Goal: Communication & Community: Participate in discussion

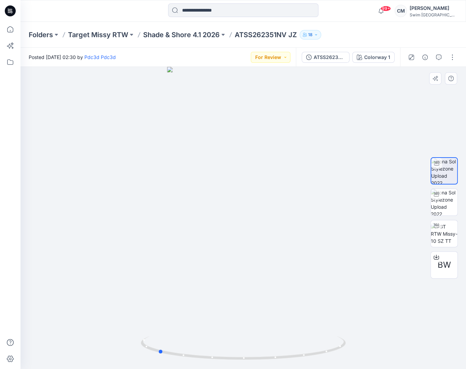
drag, startPoint x: 241, startPoint y: 230, endPoint x: 327, endPoint y: 230, distance: 86.4
click at [327, 231] on div at bounding box center [242, 218] width 445 height 302
drag, startPoint x: 286, startPoint y: 140, endPoint x: 373, endPoint y: 133, distance: 87.7
click at [373, 133] on div at bounding box center [242, 218] width 445 height 302
click at [265, 62] on button "For Review" at bounding box center [271, 57] width 40 height 11
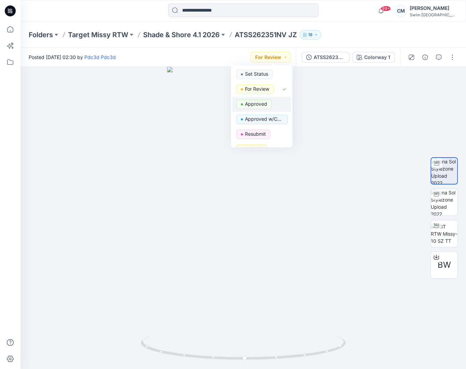
click at [274, 104] on div "Approved" at bounding box center [261, 105] width 51 height 10
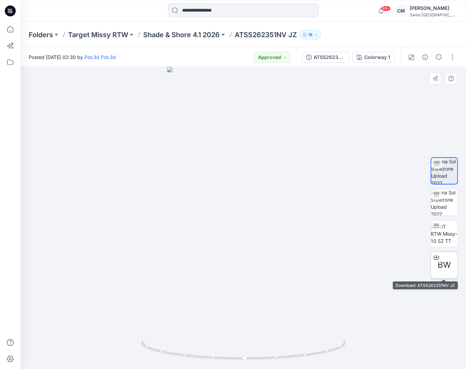
click at [447, 269] on span "BW" at bounding box center [443, 265] width 13 height 12
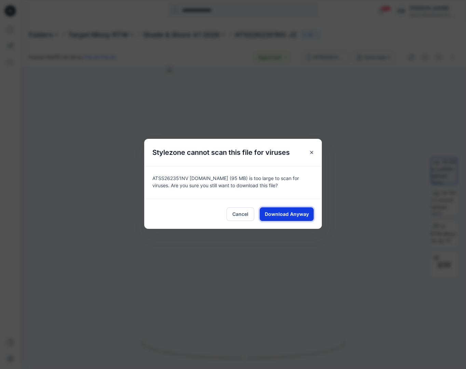
click at [298, 219] on button "Download Anyway" at bounding box center [286, 215] width 54 height 14
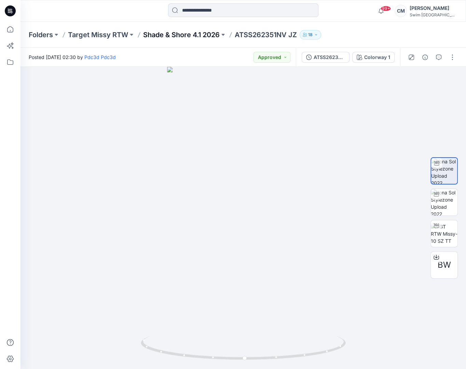
click at [193, 39] on p "Shade & Shore 4.1 2026" at bounding box center [181, 35] width 76 height 10
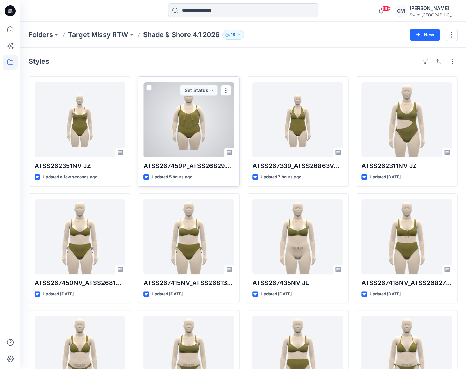
click at [207, 120] on div at bounding box center [188, 119] width 90 height 75
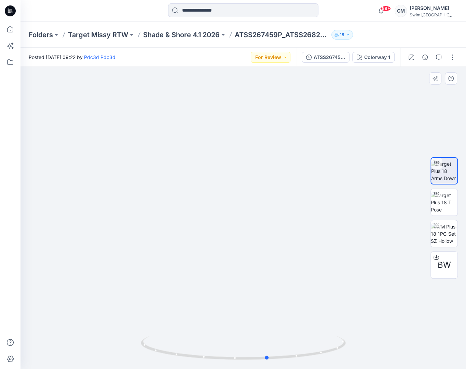
drag, startPoint x: 253, startPoint y: 296, endPoint x: 277, endPoint y: 265, distance: 39.1
click at [277, 266] on div at bounding box center [242, 218] width 445 height 302
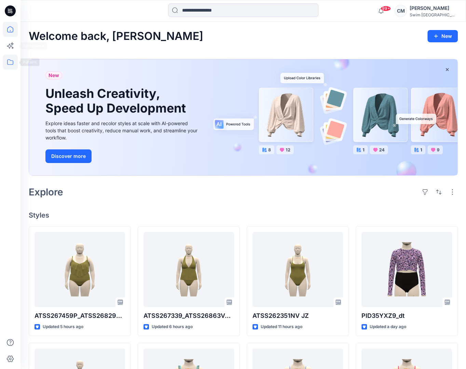
click at [11, 61] on icon at bounding box center [10, 62] width 15 height 15
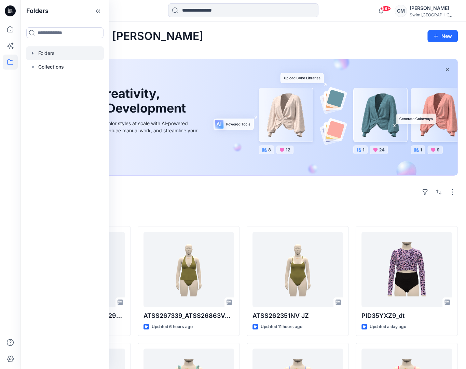
click at [47, 52] on div at bounding box center [65, 53] width 78 height 14
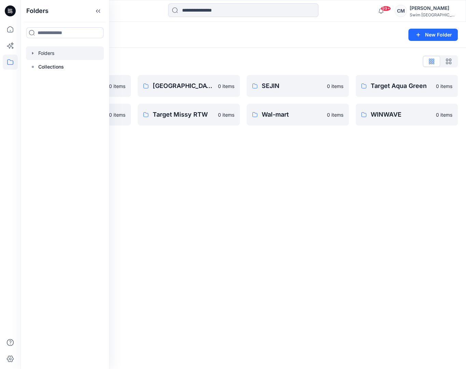
click at [156, 62] on div "Folders List" at bounding box center [243, 61] width 429 height 11
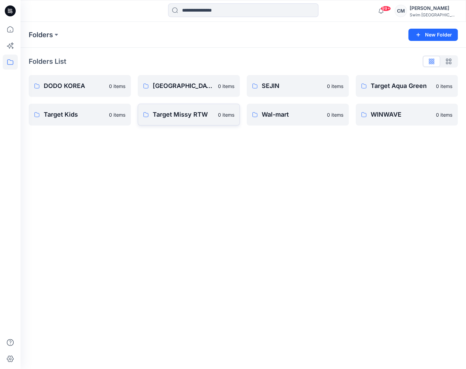
click at [173, 115] on p "Target Missy RTW" at bounding box center [183, 115] width 61 height 10
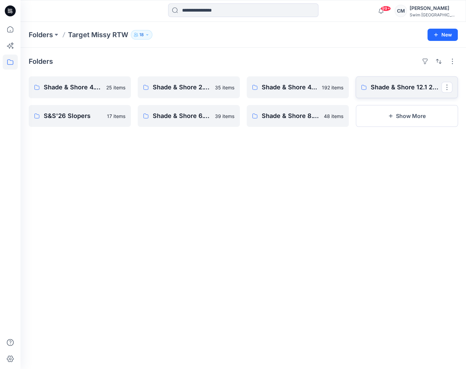
click at [407, 82] on link "Shade & Shore 12.1 2026" at bounding box center [406, 87] width 102 height 22
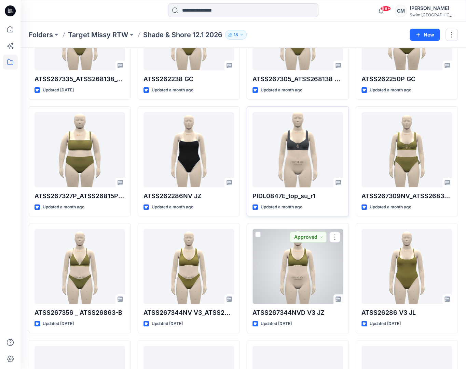
scroll to position [88, 0]
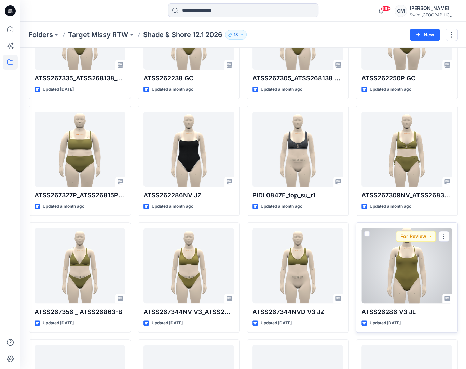
click at [438, 269] on div at bounding box center [406, 265] width 90 height 75
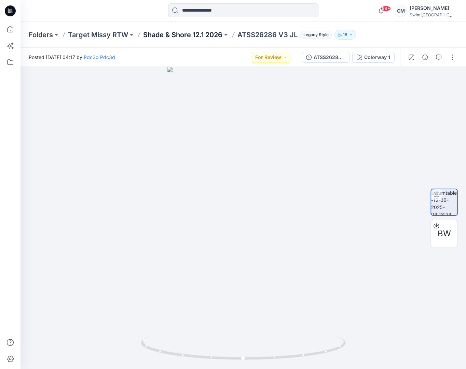
click at [174, 35] on p "Shade & Shore 12.1 2026" at bounding box center [182, 35] width 79 height 10
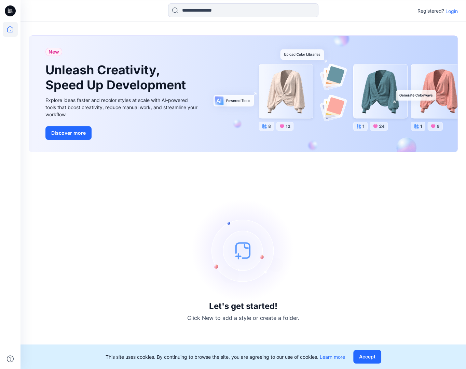
click at [445, 12] on p "Login" at bounding box center [451, 11] width 12 height 7
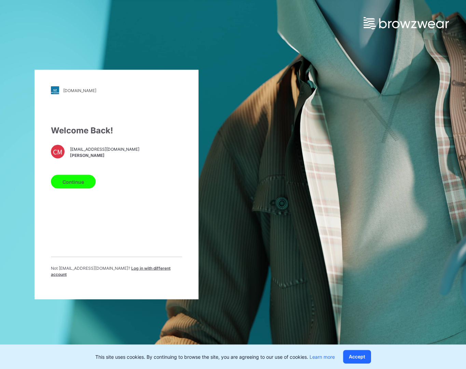
click at [75, 183] on button "Continue" at bounding box center [73, 182] width 45 height 14
click at [82, 178] on button "Continue" at bounding box center [73, 182] width 45 height 14
click at [82, 189] on button "Continue" at bounding box center [73, 182] width 45 height 14
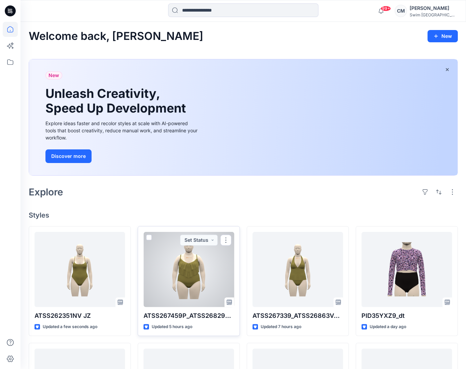
click at [197, 273] on div at bounding box center [188, 269] width 90 height 75
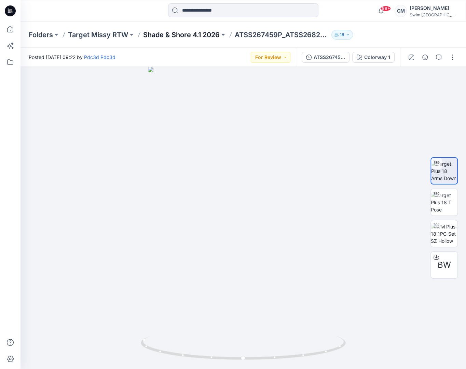
click at [209, 36] on p "Shade & Shore 4.1 2026" at bounding box center [181, 35] width 76 height 10
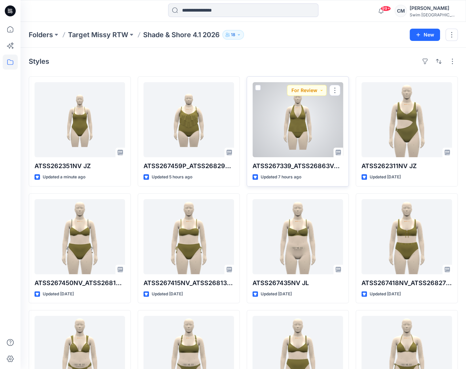
click at [322, 117] on div at bounding box center [297, 119] width 90 height 75
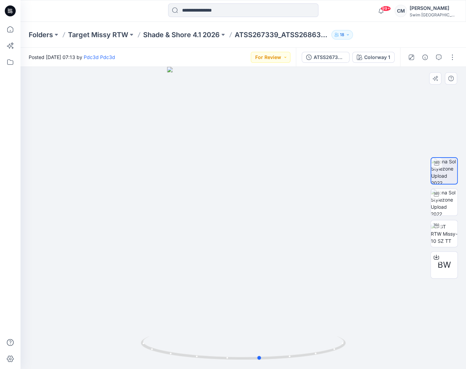
drag, startPoint x: 276, startPoint y: 258, endPoint x: 293, endPoint y: 236, distance: 27.5
click at [293, 236] on div at bounding box center [242, 218] width 445 height 302
drag, startPoint x: 175, startPoint y: 220, endPoint x: 278, endPoint y: 216, distance: 102.8
click at [278, 217] on div at bounding box center [242, 218] width 445 height 302
drag, startPoint x: 247, startPoint y: 218, endPoint x: 171, endPoint y: 227, distance: 76.6
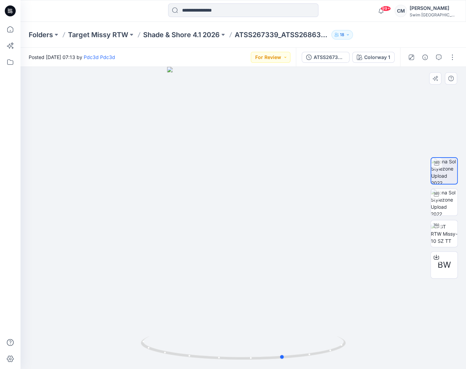
click at [171, 227] on div at bounding box center [242, 218] width 445 height 302
drag, startPoint x: 282, startPoint y: 246, endPoint x: 265, endPoint y: 243, distance: 17.7
click at [265, 243] on div at bounding box center [242, 218] width 445 height 302
drag, startPoint x: 290, startPoint y: 243, endPoint x: 305, endPoint y: 235, distance: 17.6
click at [305, 235] on div at bounding box center [242, 218] width 445 height 302
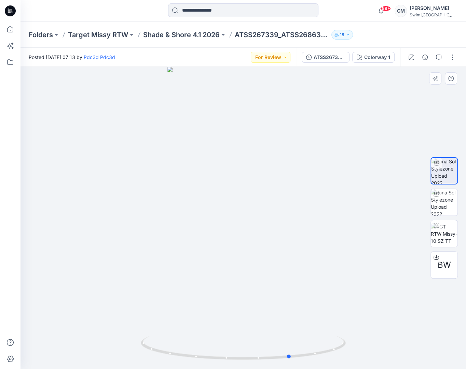
drag, startPoint x: 283, startPoint y: 230, endPoint x: 291, endPoint y: 231, distance: 7.6
click at [292, 231] on div at bounding box center [242, 218] width 445 height 302
click at [441, 209] on img at bounding box center [443, 202] width 27 height 27
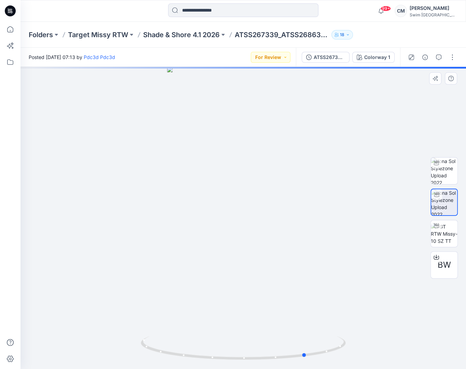
drag, startPoint x: 245, startPoint y: 218, endPoint x: 307, endPoint y: 212, distance: 62.2
click at [307, 212] on div at bounding box center [242, 218] width 445 height 302
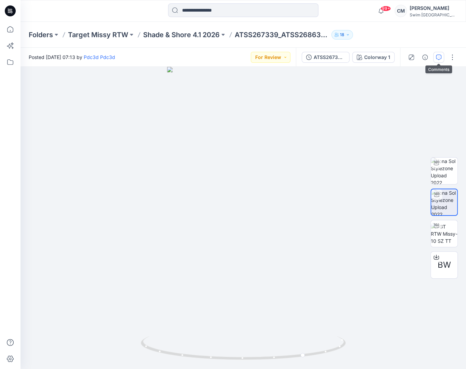
click at [438, 56] on icon "button" at bounding box center [438, 57] width 5 height 5
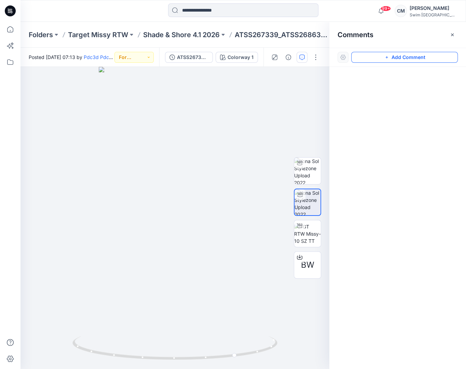
click at [378, 56] on button "Add Comment" at bounding box center [404, 57] width 107 height 11
click at [183, 174] on div "1" at bounding box center [174, 218] width 309 height 302
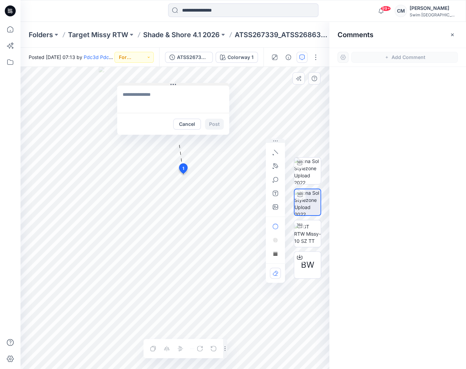
drag, startPoint x: 230, startPoint y: 178, endPoint x: 168, endPoint y: 89, distance: 107.7
click at [170, 87] on icon at bounding box center [172, 84] width 5 height 5
click at [272, 166] on button "button" at bounding box center [275, 166] width 11 height 11
click at [153, 206] on icon "Layer 1" at bounding box center [174, 218] width 309 height 302
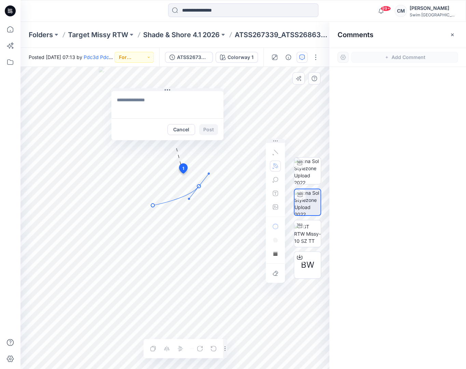
drag, startPoint x: 199, startPoint y: 186, endPoint x: 209, endPoint y: 174, distance: 16.0
click at [209, 174] on icon "Layer 1" at bounding box center [174, 218] width 309 height 302
click at [169, 97] on textarea at bounding box center [167, 104] width 112 height 27
click at [176, 201] on icon "Layer 1" at bounding box center [174, 218] width 309 height 302
click at [197, 188] on icon at bounding box center [176, 195] width 46 height 19
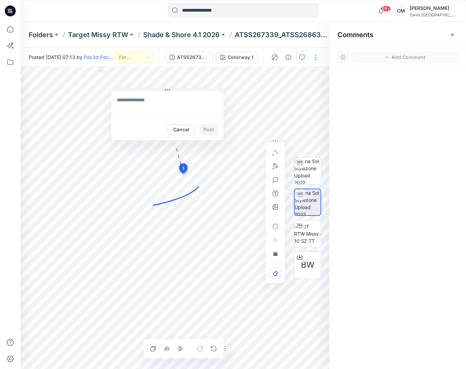
click at [196, 190] on icon "Layer 1" at bounding box center [174, 218] width 309 height 302
click at [195, 188] on icon at bounding box center [176, 195] width 46 height 19
click at [195, 189] on icon at bounding box center [176, 195] width 46 height 19
drag, startPoint x: 188, startPoint y: 200, endPoint x: 192, endPoint y: 202, distance: 4.2
click at [192, 202] on circle at bounding box center [191, 201] width 1 height 1
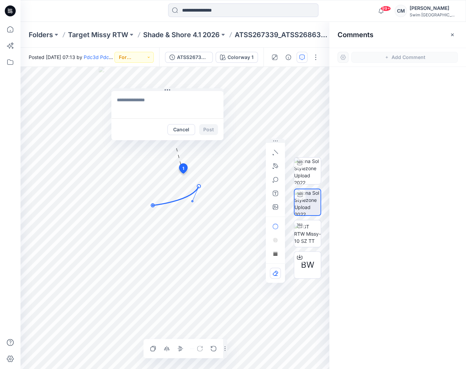
click at [191, 195] on icon at bounding box center [176, 195] width 46 height 19
click at [279, 166] on button "button" at bounding box center [275, 166] width 11 height 11
click at [177, 200] on icon "Layer 1" at bounding box center [174, 218] width 309 height 302
drag, startPoint x: 199, startPoint y: 183, endPoint x: 201, endPoint y: 173, distance: 10.3
click at [201, 173] on icon "Layer 1" at bounding box center [174, 218] width 309 height 302
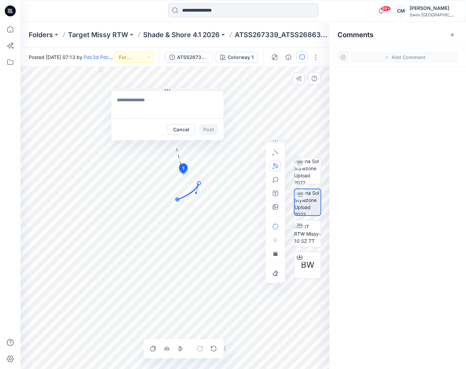
click at [179, 110] on textarea at bounding box center [167, 104] width 112 height 27
click at [191, 193] on icon "Layer 1" at bounding box center [174, 218] width 309 height 302
click at [202, 216] on icon "Layer 1" at bounding box center [174, 218] width 309 height 302
click at [172, 109] on textarea at bounding box center [167, 104] width 112 height 27
type textarea "**********"
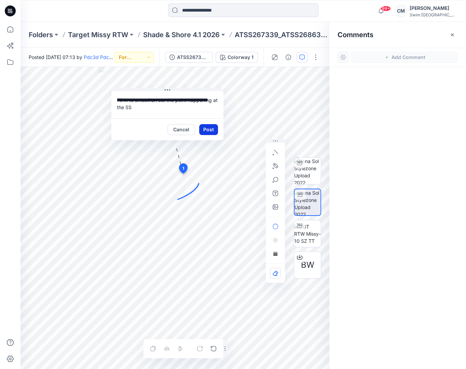
click at [213, 128] on button "Post" at bounding box center [208, 129] width 19 height 11
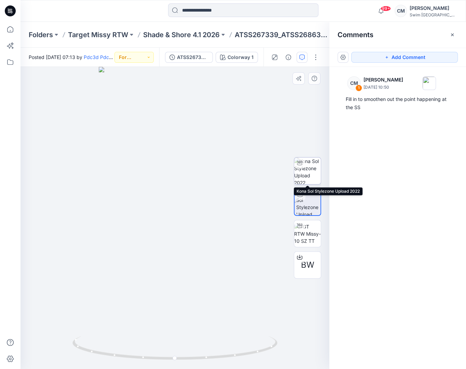
click at [310, 163] on img at bounding box center [307, 171] width 27 height 27
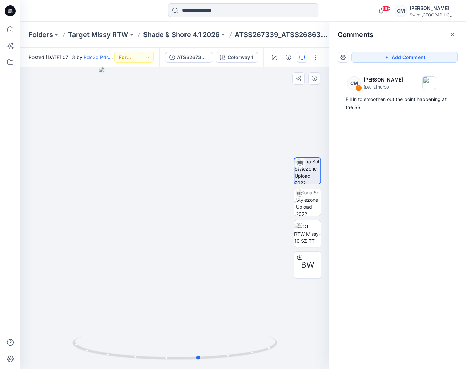
drag, startPoint x: 183, startPoint y: 140, endPoint x: 207, endPoint y: 138, distance: 23.3
click at [207, 139] on div at bounding box center [174, 218] width 309 height 302
click at [366, 55] on button "Add Comment" at bounding box center [404, 57] width 107 height 11
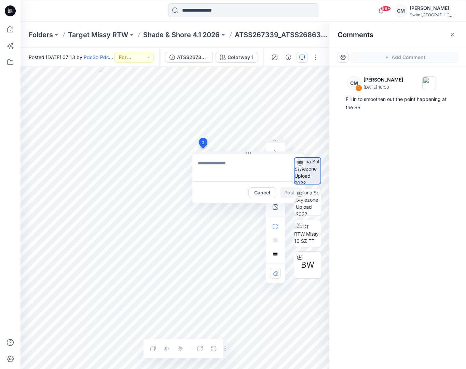
click at [202, 148] on div "2 Cancel Post Layer 1" at bounding box center [174, 218] width 309 height 302
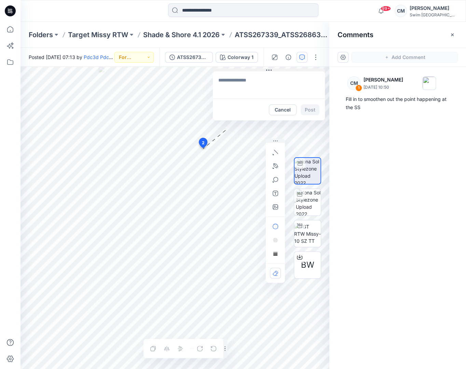
click at [268, 67] on div "2 Cancel Post Layer 1" at bounding box center [174, 218] width 309 height 302
click at [278, 165] on button "button" at bounding box center [275, 166] width 11 height 11
click at [195, 142] on icon "Layer 1" at bounding box center [174, 218] width 309 height 302
drag, startPoint x: 212, startPoint y: 187, endPoint x: 221, endPoint y: 211, distance: 25.4
click at [221, 212] on icon "Layer 1" at bounding box center [174, 218] width 309 height 302
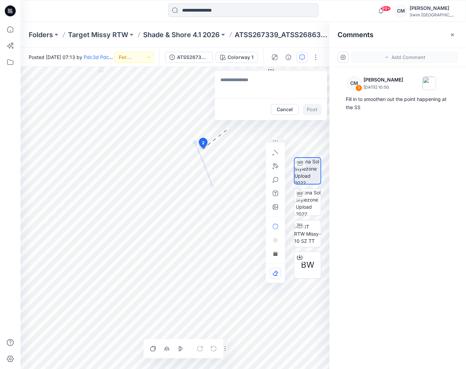
click at [242, 95] on textarea at bounding box center [271, 84] width 112 height 27
click at [209, 178] on icon at bounding box center [204, 164] width 18 height 44
click at [227, 165] on icon "Layer 1" at bounding box center [174, 218] width 309 height 302
click at [250, 94] on textarea at bounding box center [271, 84] width 112 height 27
type textarea "**********"
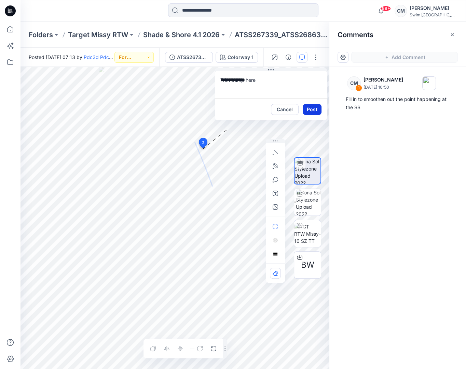
click at [313, 109] on button "Post" at bounding box center [311, 109] width 19 height 11
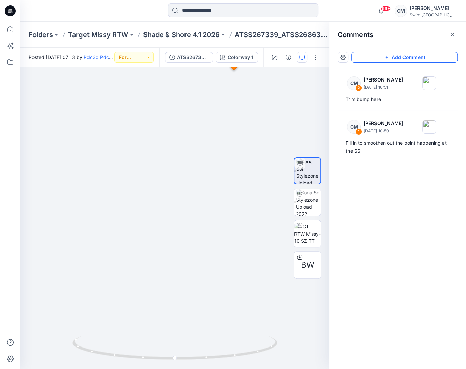
click at [373, 61] on button "Add Comment" at bounding box center [404, 57] width 107 height 11
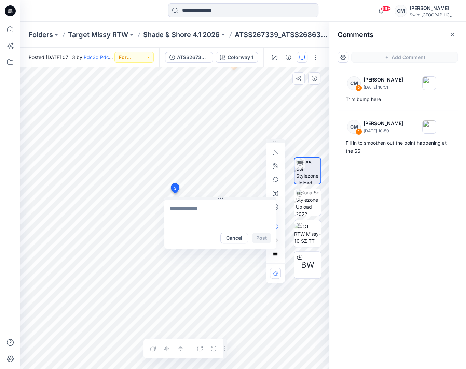
click at [174, 194] on div "3 Cancel Post 2 CM Caitlin Magrane August 21, 2025 10:51 Trim bump here Reply L…" at bounding box center [174, 218] width 309 height 302
click at [202, 204] on textarea at bounding box center [220, 213] width 112 height 27
drag, startPoint x: 190, startPoint y: 208, endPoint x: 246, endPoint y: 208, distance: 56.0
click at [246, 208] on textarea "**********" at bounding box center [220, 213] width 112 height 27
drag, startPoint x: 192, startPoint y: 210, endPoint x: 217, endPoint y: 210, distance: 25.3
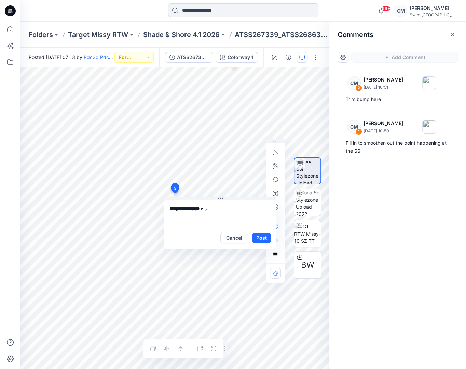
click at [218, 210] on textarea "**********" at bounding box center [220, 213] width 112 height 27
drag, startPoint x: 215, startPoint y: 209, endPoint x: 232, endPoint y: 206, distance: 17.2
click at [232, 208] on textarea "**********" at bounding box center [220, 213] width 112 height 27
drag, startPoint x: 223, startPoint y: 209, endPoint x: 211, endPoint y: 210, distance: 12.3
click at [211, 210] on textarea "**********" at bounding box center [220, 213] width 112 height 27
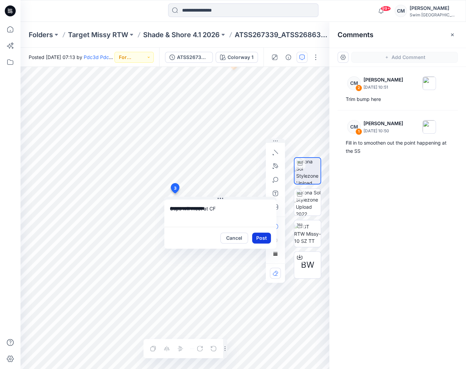
type textarea "**********"
click at [263, 237] on button "Post" at bounding box center [261, 238] width 19 height 11
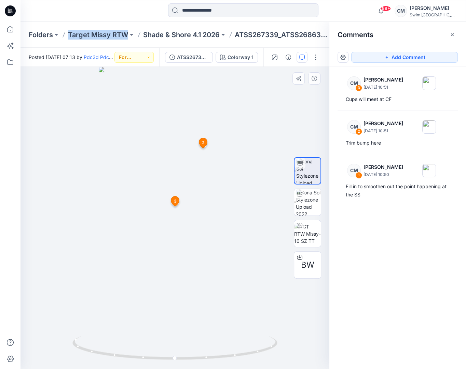
click at [215, 142] on img at bounding box center [175, 218] width 152 height 302
drag, startPoint x: 193, startPoint y: 294, endPoint x: 224, endPoint y: 293, distance: 31.1
click at [225, 292] on img at bounding box center [175, 218] width 152 height 302
drag, startPoint x: 164, startPoint y: 358, endPoint x: 268, endPoint y: 330, distance: 107.7
click at [268, 330] on div at bounding box center [174, 218] width 309 height 302
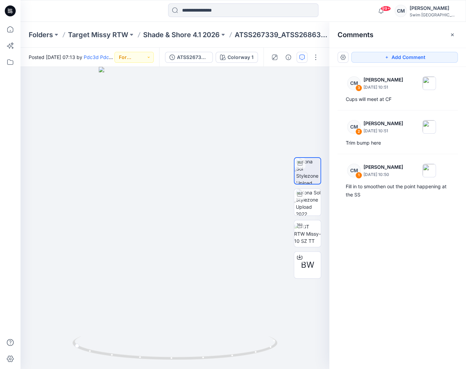
click at [391, 64] on div "Add Comment" at bounding box center [397, 57] width 137 height 19
click at [390, 56] on button "Add Comment" at bounding box center [404, 57] width 107 height 11
click at [189, 248] on div "4" at bounding box center [174, 218] width 309 height 302
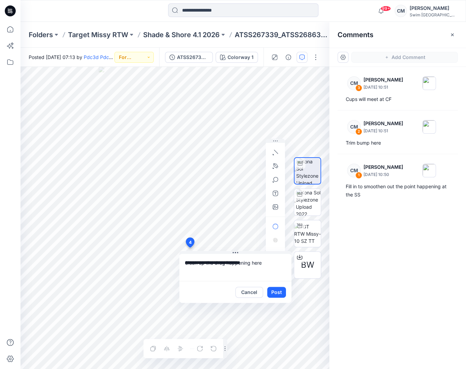
click at [206, 265] on textarea "**********" at bounding box center [235, 267] width 112 height 27
type textarea "**********"
click at [279, 289] on button "Post" at bounding box center [276, 292] width 19 height 11
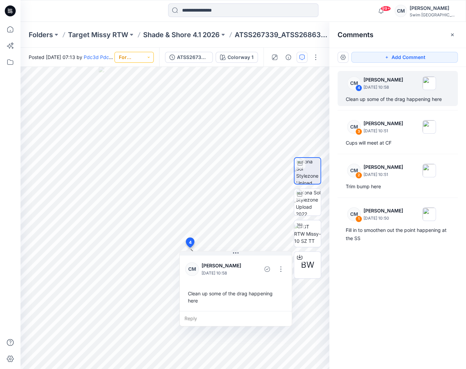
click at [149, 56] on button "For Review" at bounding box center [133, 57] width 39 height 11
click at [121, 135] on p "Resubmit" at bounding box center [118, 134] width 21 height 9
click at [168, 32] on p "Shade & Shore 4.1 2026" at bounding box center [181, 35] width 76 height 10
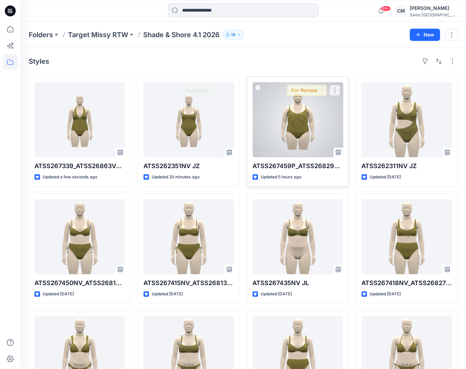
click at [282, 141] on div at bounding box center [297, 119] width 90 height 75
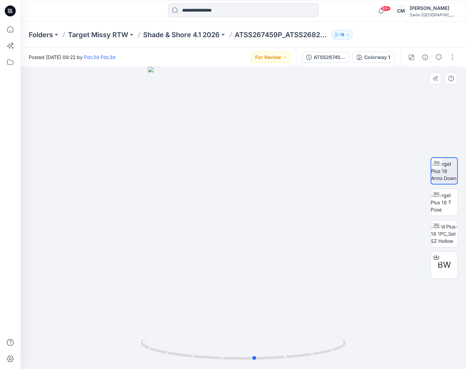
drag, startPoint x: 259, startPoint y: 253, endPoint x: 271, endPoint y: 235, distance: 20.9
click at [271, 235] on div at bounding box center [242, 218] width 445 height 302
click at [280, 58] on button "For Review" at bounding box center [271, 57] width 40 height 11
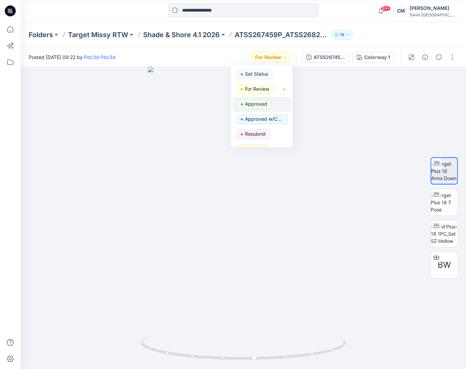
click at [271, 105] on div "Approved" at bounding box center [261, 105] width 51 height 10
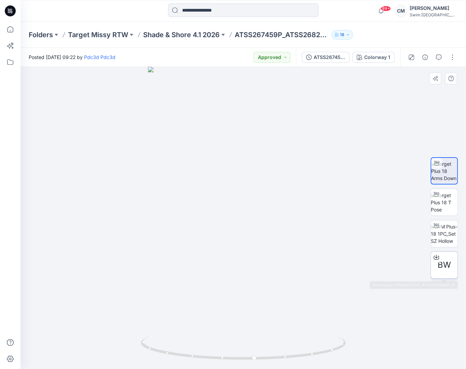
click at [448, 262] on span "BW" at bounding box center [443, 265] width 13 height 12
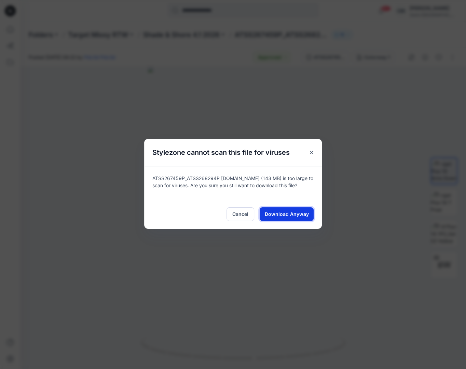
click at [301, 212] on span "Download Anyway" at bounding box center [287, 214] width 44 height 7
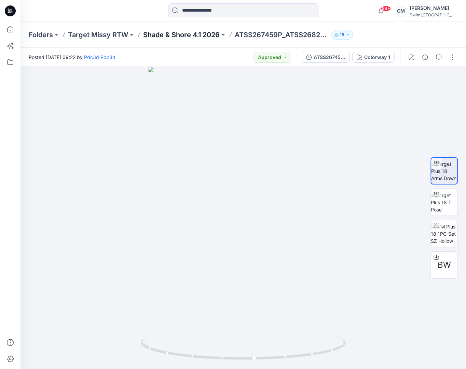
click at [154, 34] on p "Shade & Shore 4.1 2026" at bounding box center [181, 35] width 76 height 10
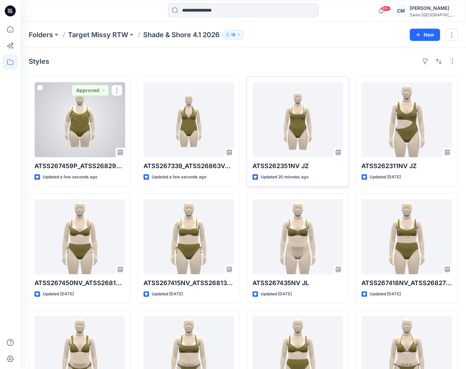
click at [302, 110] on div at bounding box center [297, 119] width 90 height 75
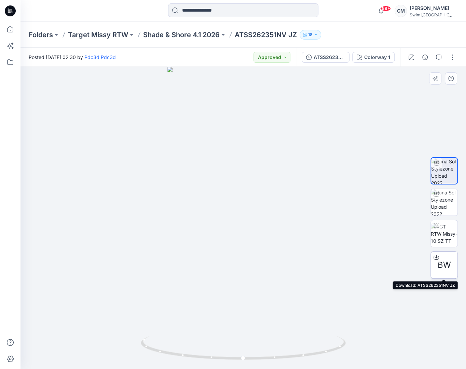
click at [433, 265] on div "BW" at bounding box center [443, 265] width 27 height 27
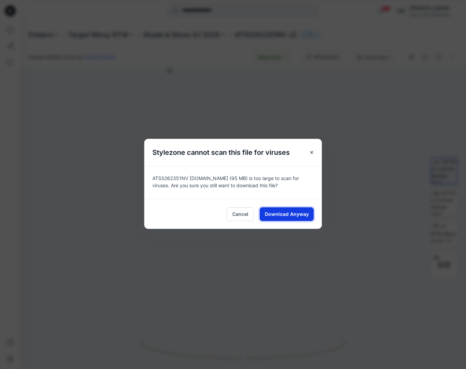
click at [313, 219] on button "Download Anyway" at bounding box center [286, 215] width 54 height 14
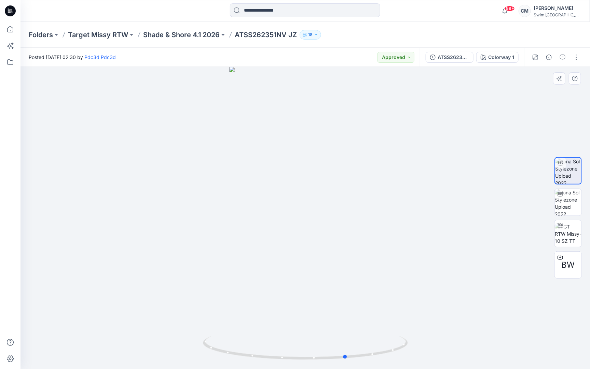
drag, startPoint x: 466, startPoint y: 226, endPoint x: 360, endPoint y: 226, distance: 106.2
click at [358, 226] on div at bounding box center [304, 218] width 569 height 302
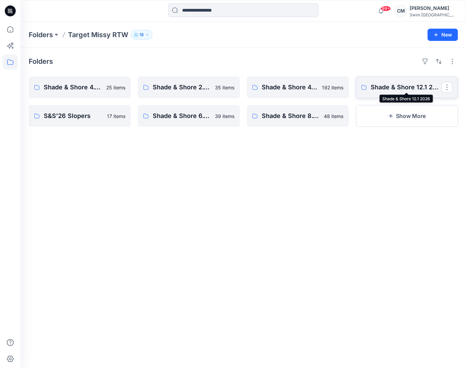
click at [396, 90] on p "Shade & Shore 12.1 2026" at bounding box center [405, 88] width 71 height 10
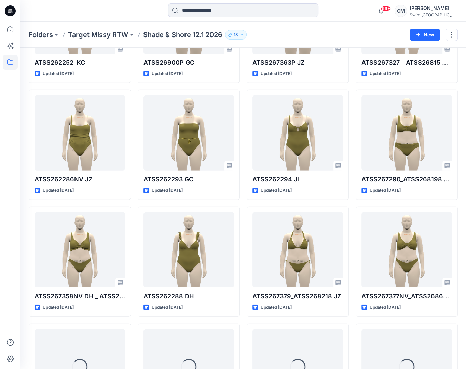
scroll to position [1157, 0]
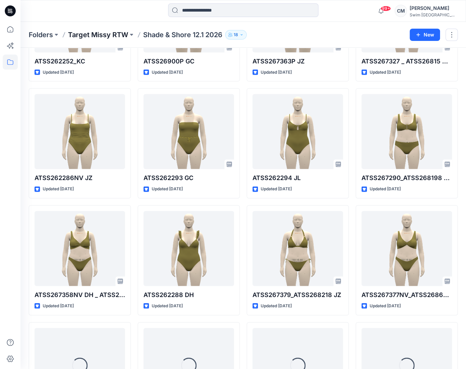
click at [94, 38] on p "Target Missy RTW" at bounding box center [98, 35] width 60 height 10
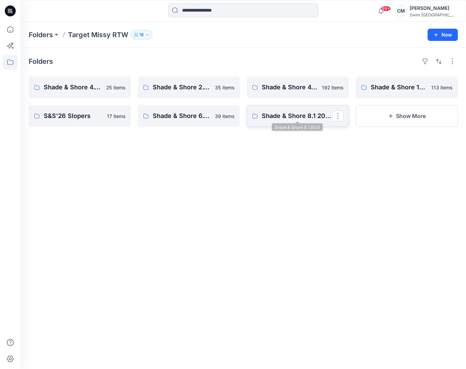
click at [310, 118] on p "Shade & Shore 8.1 2025" at bounding box center [296, 116] width 71 height 10
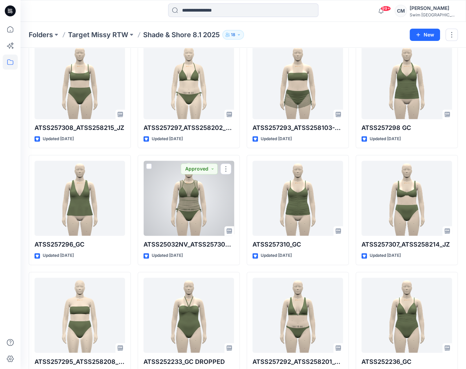
scroll to position [624, 0]
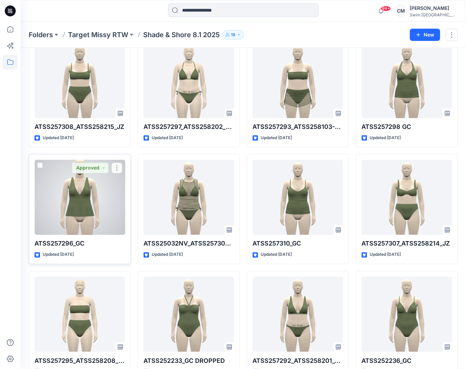
click at [95, 195] on div at bounding box center [79, 197] width 90 height 75
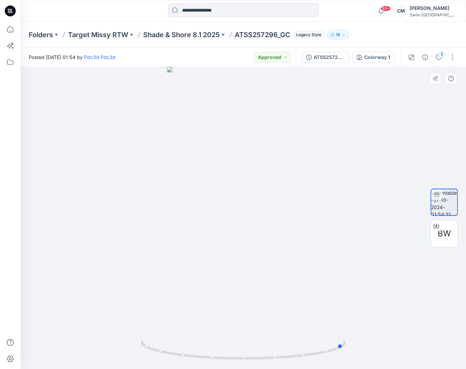
drag, startPoint x: 253, startPoint y: 206, endPoint x: 146, endPoint y: 192, distance: 108.1
click at [146, 192] on div at bounding box center [242, 218] width 445 height 302
